Goal: Task Accomplishment & Management: Complete application form

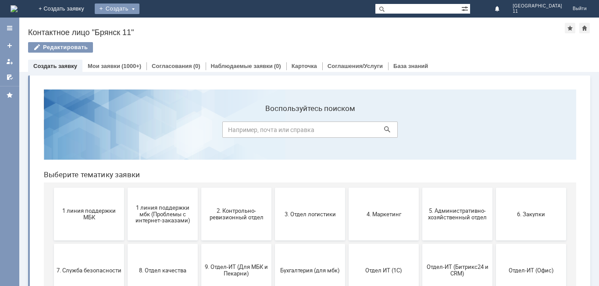
click at [139, 9] on div "Создать" at bounding box center [117, 9] width 45 height 11
click at [163, 25] on link "Заявка" at bounding box center [129, 26] width 67 height 11
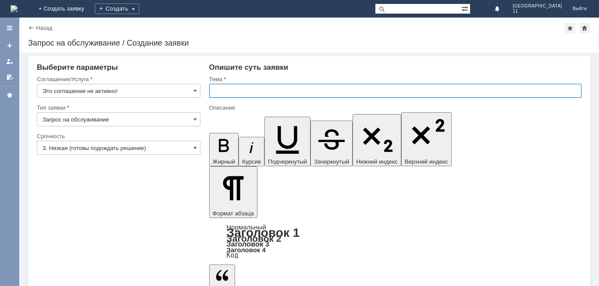
click at [212, 90] on input "text" at bounding box center [395, 91] width 372 height 14
type input "мбк 11 Брянск .отложенные чеки"
click at [197, 93] on input "Это соглашение не активно!" at bounding box center [119, 91] width 164 height 14
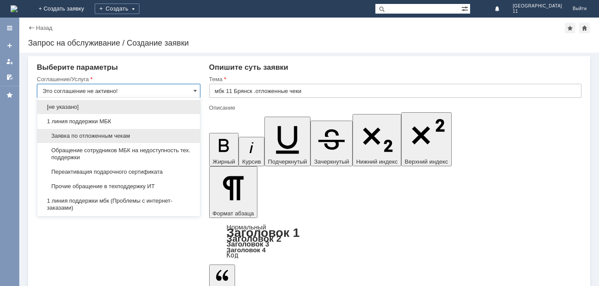
click at [154, 132] on div "Заявка по отложенным чекам" at bounding box center [118, 136] width 163 height 14
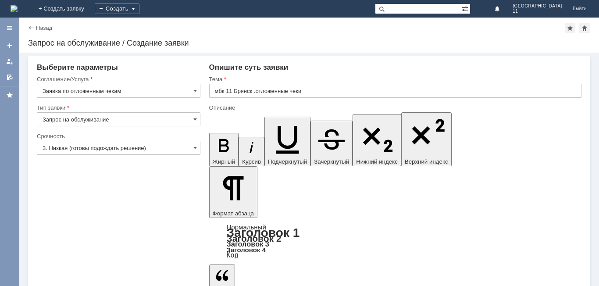
type input "Заявка по отложенным чекам"
click at [193, 150] on span at bounding box center [195, 147] width 4 height 7
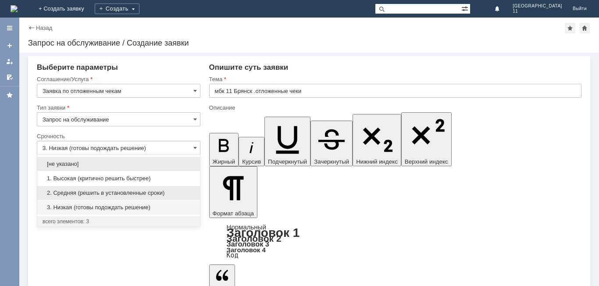
click at [137, 193] on span "2. Средняя (решить в установленные сроки)" at bounding box center [119, 192] width 152 height 7
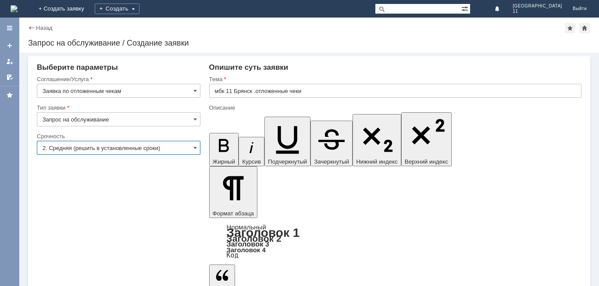
type input "2. Средняя (решить в установленные сроки)"
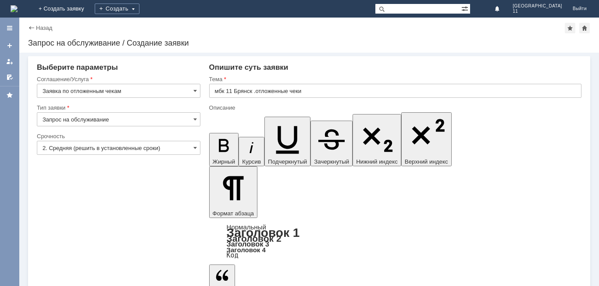
scroll to position [190, 3]
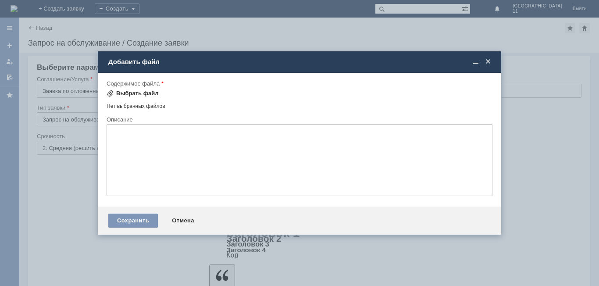
click at [142, 95] on div "Выбрать файл" at bounding box center [137, 93] width 43 height 7
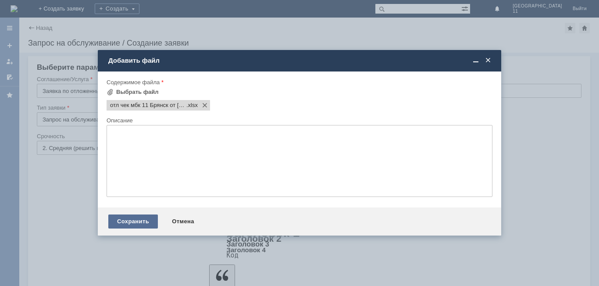
click at [137, 214] on div "Сохранить" at bounding box center [133, 221] width 50 height 14
